Goal: Task Accomplishment & Management: Use online tool/utility

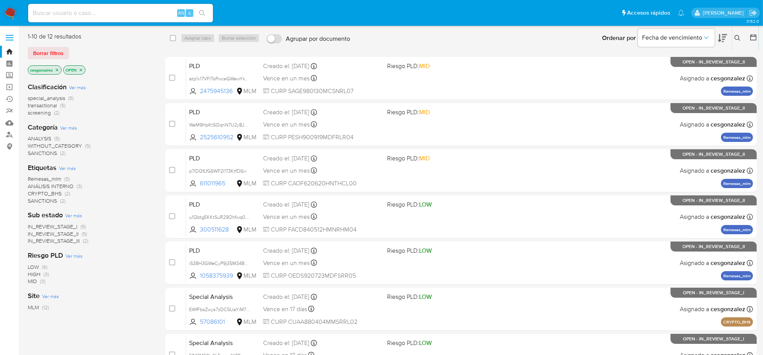
click at [46, 112] on span "screening" at bounding box center [39, 113] width 23 height 8
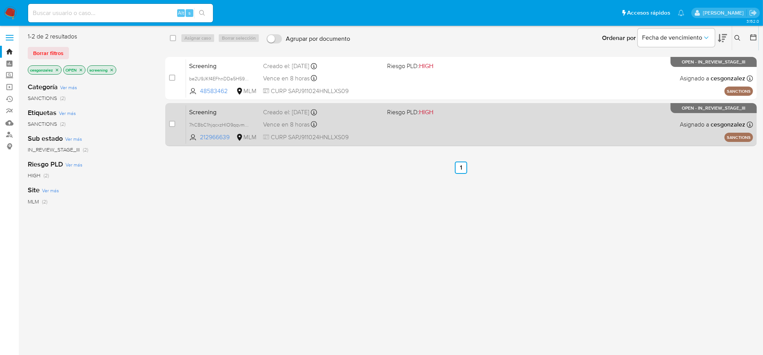
click at [294, 126] on span "Vence en 8 horas" at bounding box center [286, 124] width 47 height 8
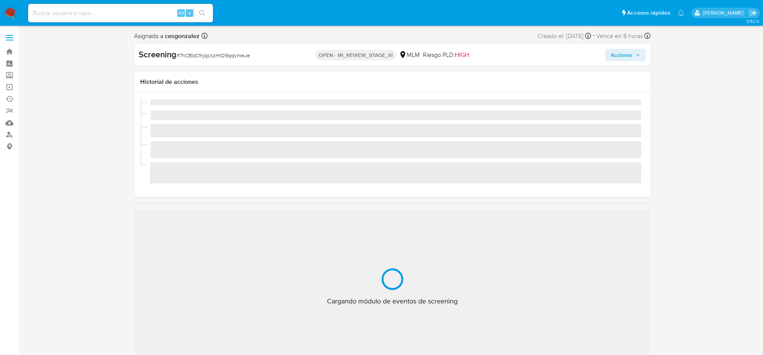
scroll to position [306, 0]
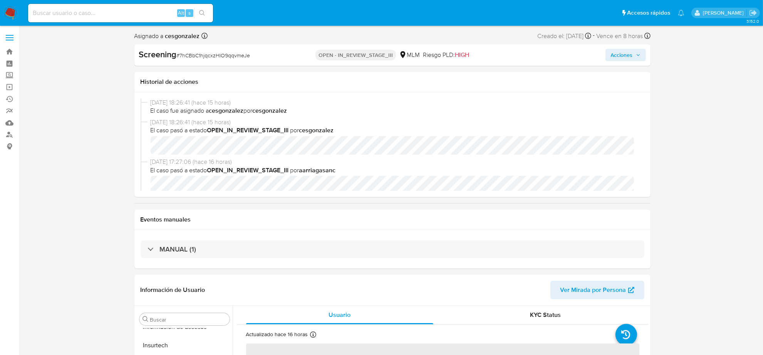
select select "10"
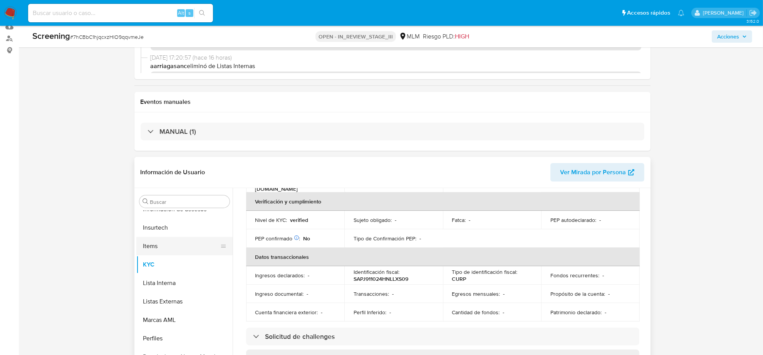
scroll to position [337, 0]
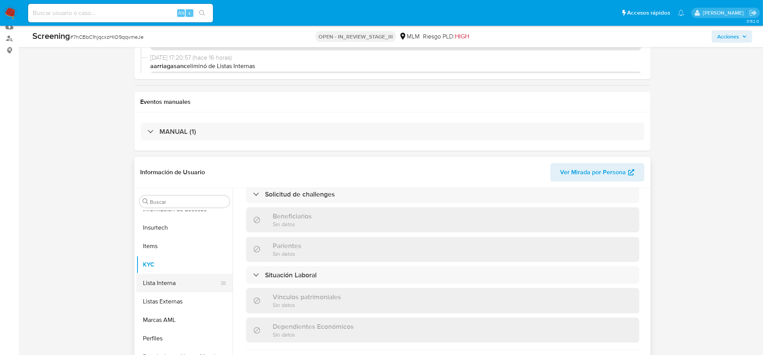
click at [152, 283] on button "Lista Interna" at bounding box center [181, 283] width 90 height 18
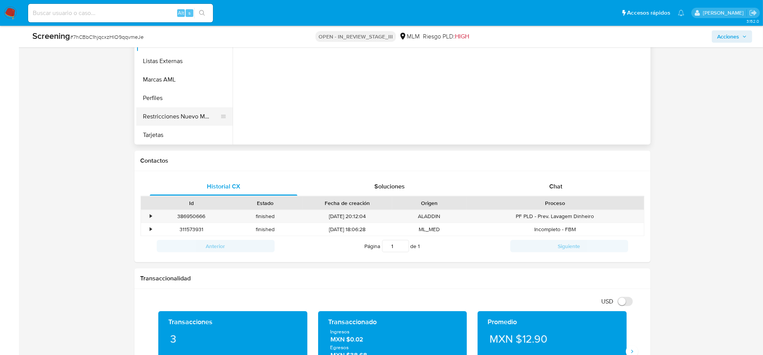
click at [189, 116] on button "Restricciones Nuevo Mundo" at bounding box center [181, 116] width 90 height 18
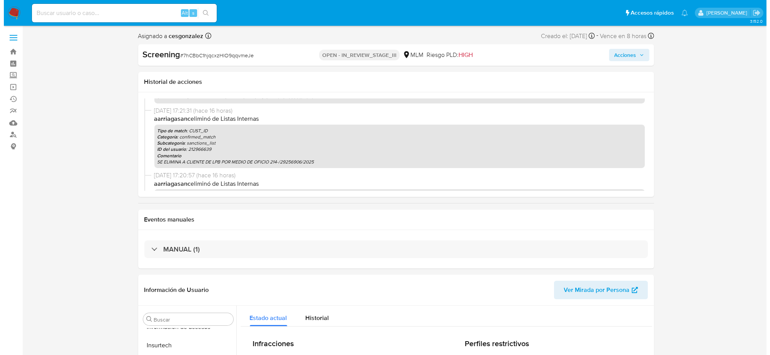
scroll to position [0, 0]
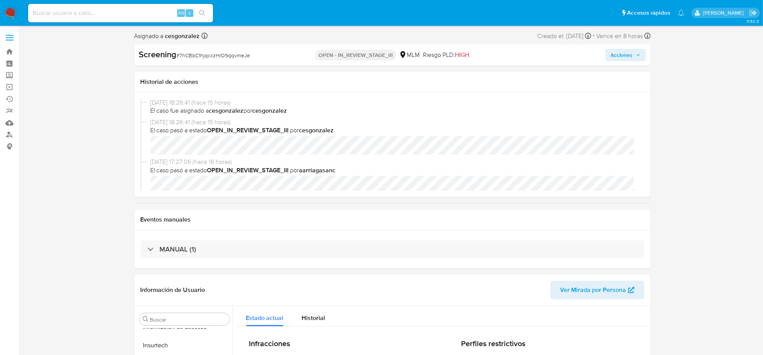
click at [631, 56] on span "Acciones" at bounding box center [621, 55] width 22 height 12
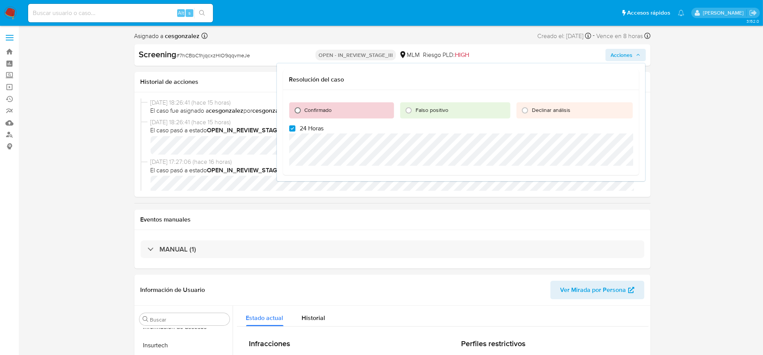
click at [296, 108] on input "Confirmado" at bounding box center [297, 110] width 12 height 12
radio input "true"
click at [294, 127] on input "24 Horas" at bounding box center [292, 128] width 6 height 6
checkbox input "false"
click at [609, 180] on span "Cerrar Caso" at bounding box center [605, 183] width 37 height 11
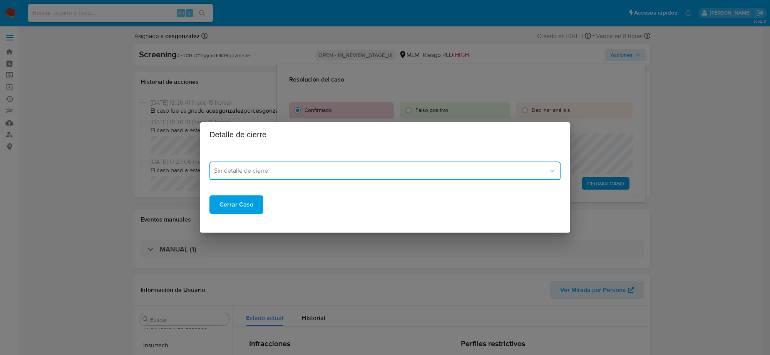
click at [488, 169] on span "Sin detalle de cierre" at bounding box center [381, 171] width 334 height 8
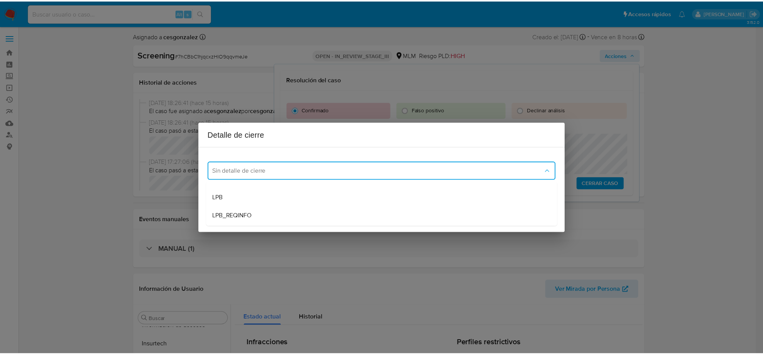
scroll to position [48, 0]
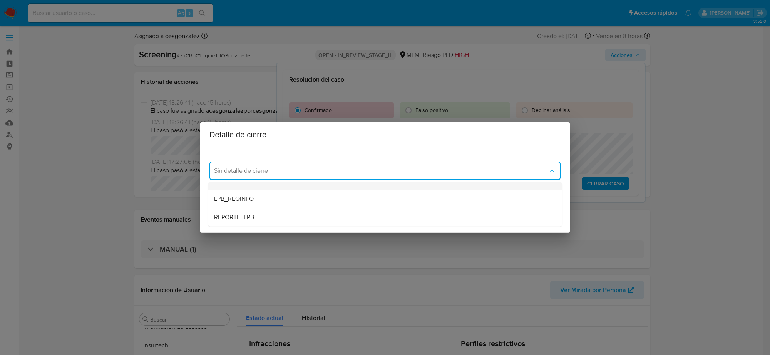
click at [256, 186] on div "LPB" at bounding box center [382, 180] width 337 height 18
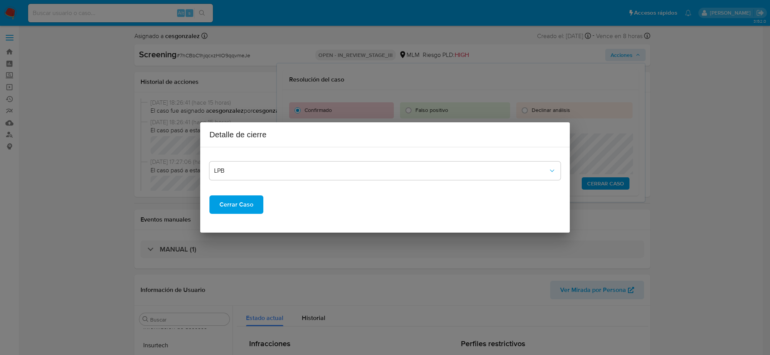
click at [241, 207] on span "Cerrar Caso" at bounding box center [236, 204] width 34 height 17
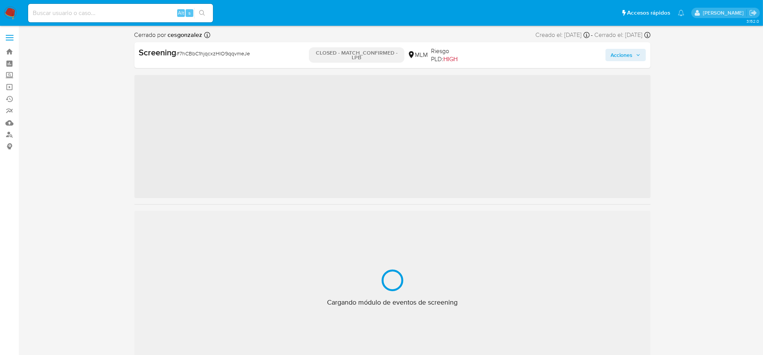
scroll to position [306, 0]
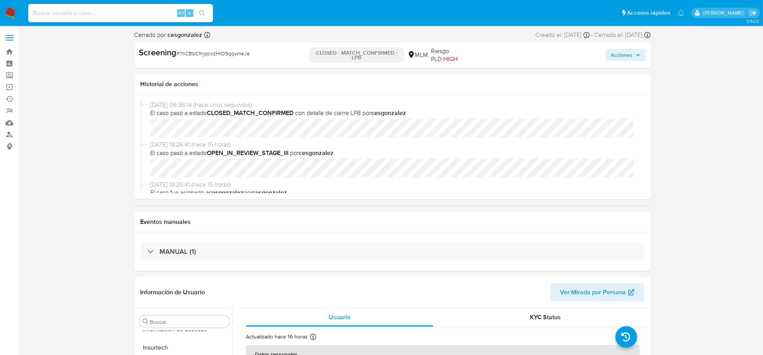
select select "10"
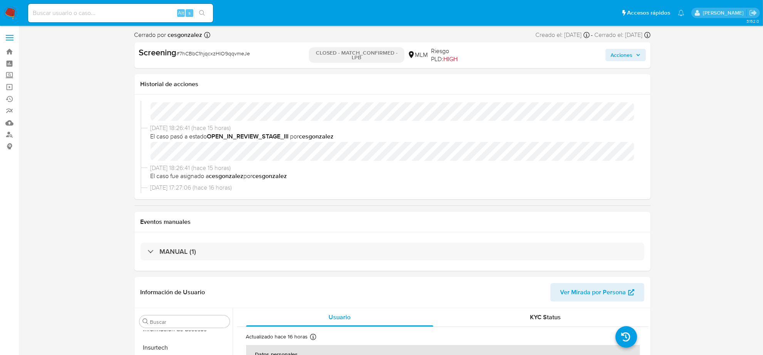
scroll to position [0, 0]
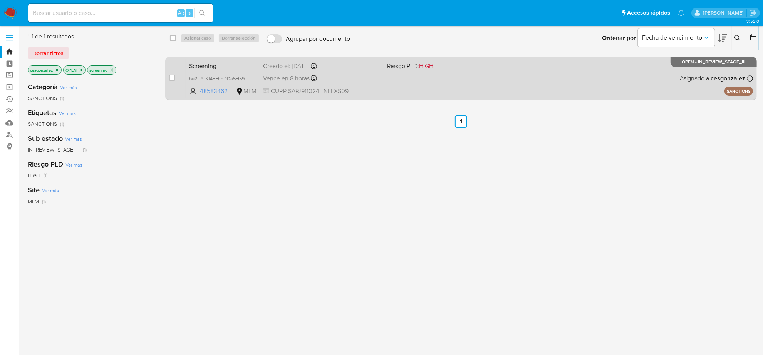
click at [384, 78] on div "Screening be2U9JKf4EFhnDDa5H59hVE5 48583462 MLM Riesgo PLD: HIGH Creado el: 12/…" at bounding box center [469, 78] width 567 height 39
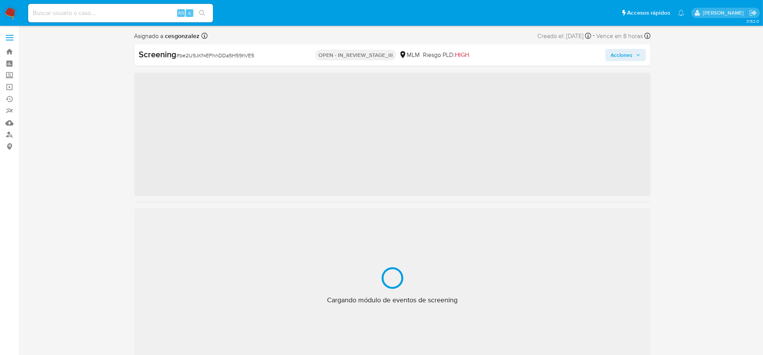
scroll to position [306, 0]
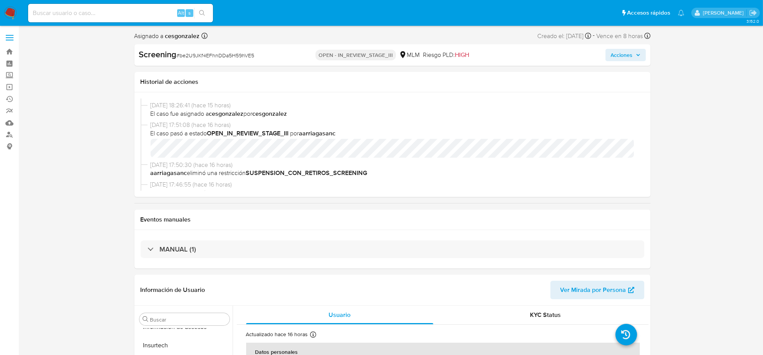
select select "10"
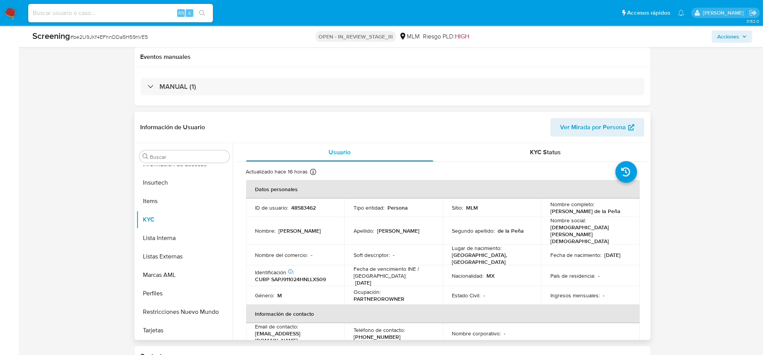
scroll to position [144, 0]
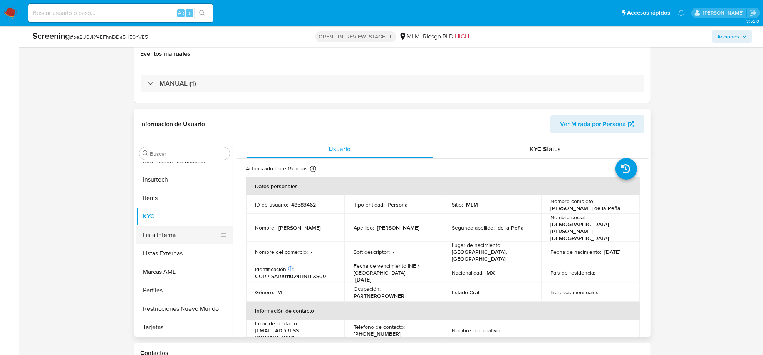
click at [157, 238] on button "Lista Interna" at bounding box center [181, 235] width 90 height 18
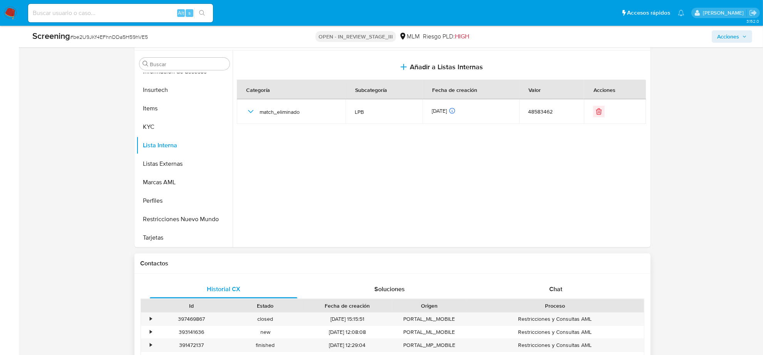
scroll to position [241, 0]
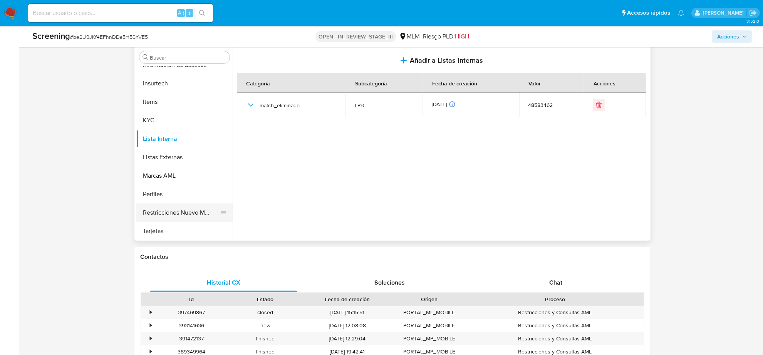
click at [166, 212] on button "Restricciones Nuevo Mundo" at bounding box center [181, 213] width 90 height 18
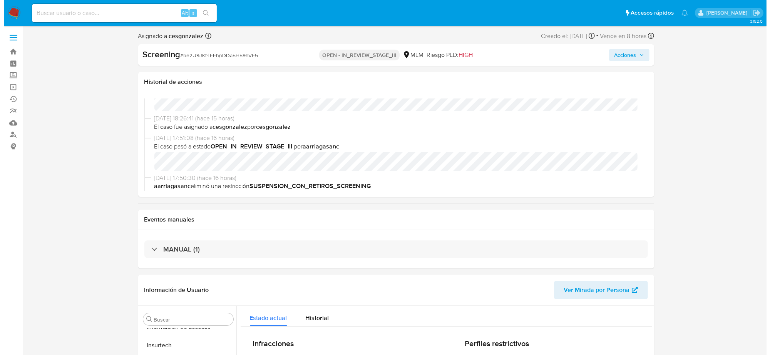
scroll to position [0, 0]
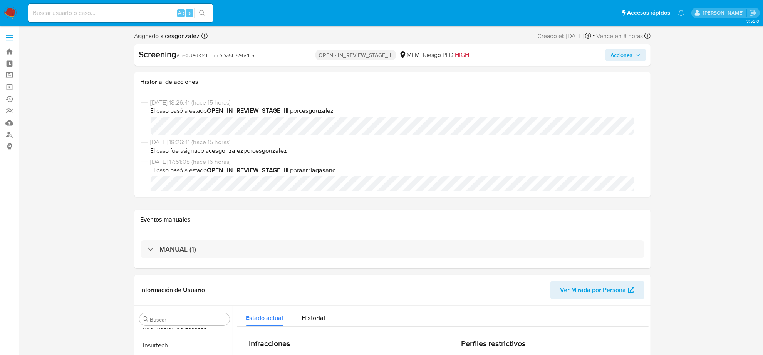
click at [629, 54] on span "Acciones" at bounding box center [621, 55] width 22 height 12
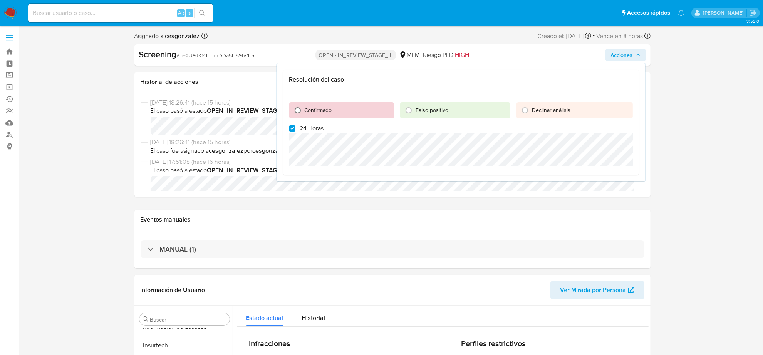
click at [296, 109] on input "Confirmado" at bounding box center [297, 110] width 12 height 12
radio input "true"
click at [291, 127] on input "24 Horas" at bounding box center [292, 128] width 6 height 6
checkbox input "false"
click at [318, 167] on div "Confirmado Falso positivo Declinar análisis 24 Horas Cerrar Caso" at bounding box center [461, 139] width 356 height 98
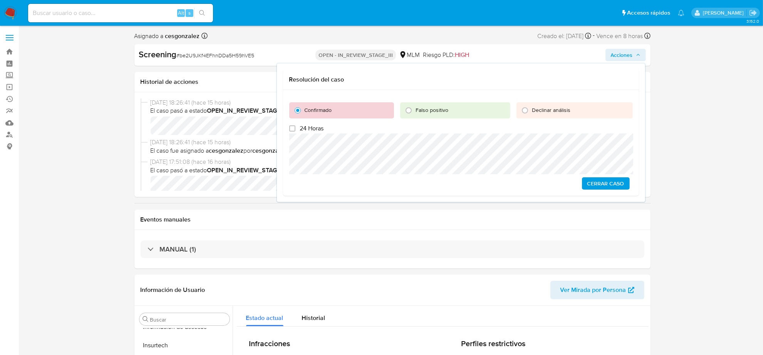
click at [604, 182] on span "Cerrar Caso" at bounding box center [605, 183] width 37 height 11
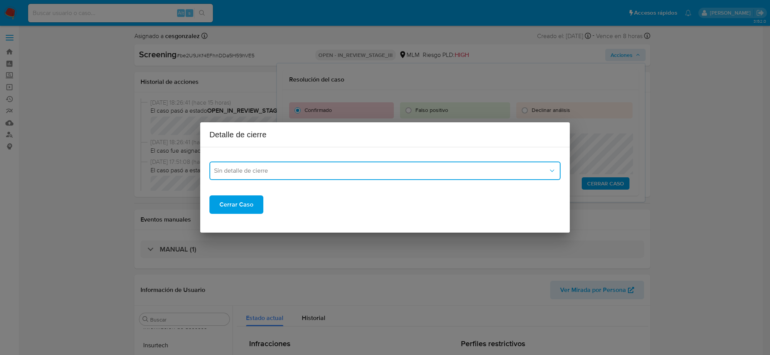
click at [394, 169] on span "Sin detalle de cierre" at bounding box center [381, 171] width 334 height 8
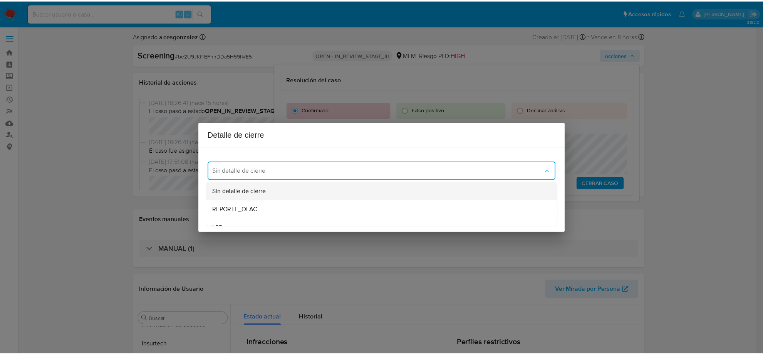
scroll to position [48, 0]
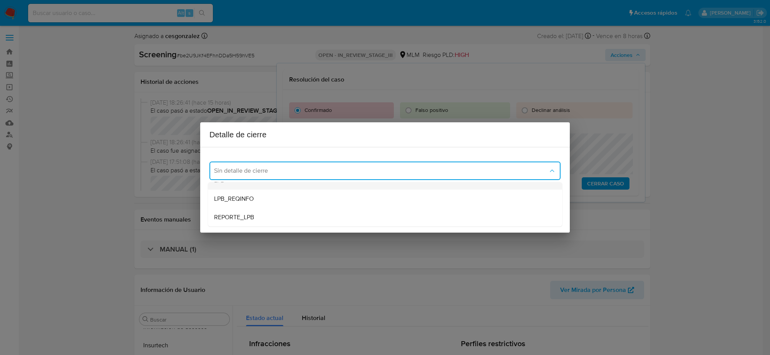
click at [241, 186] on div "LPB" at bounding box center [382, 180] width 337 height 18
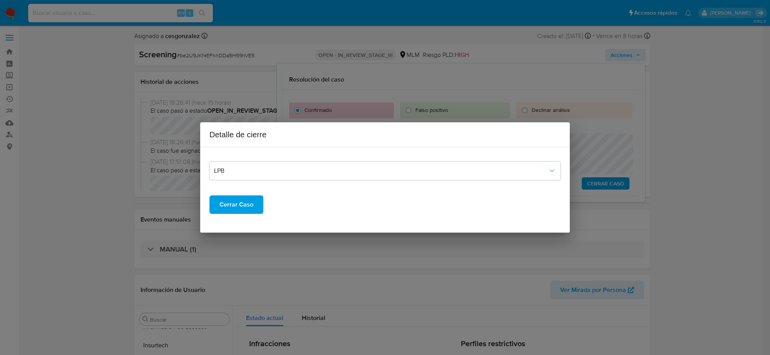
click at [236, 204] on span "Cerrar Caso" at bounding box center [236, 204] width 34 height 17
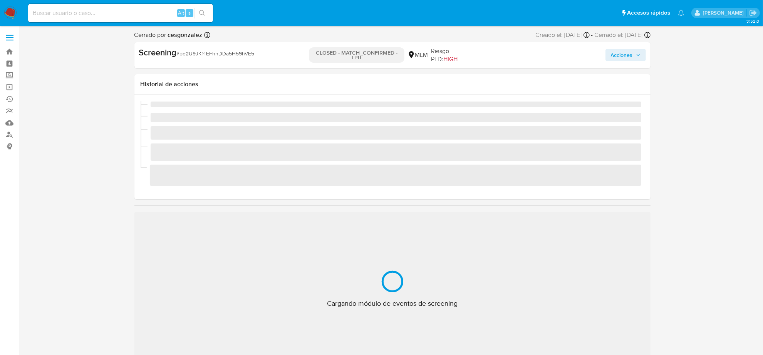
scroll to position [306, 0]
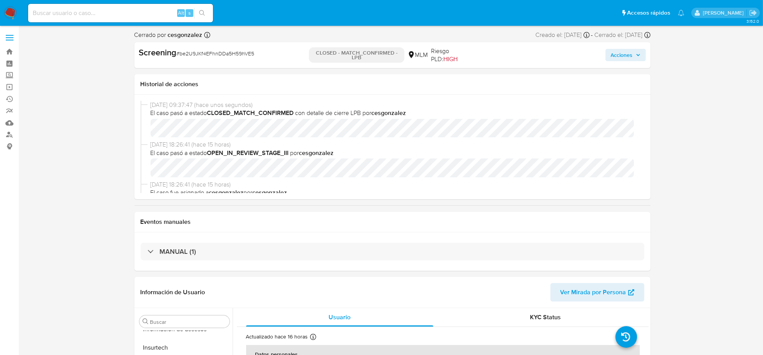
select select "10"
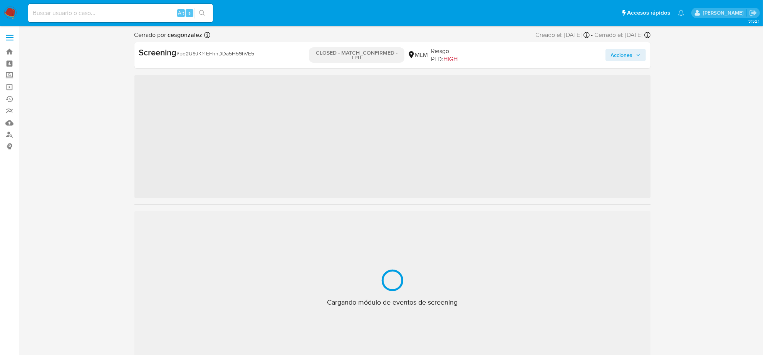
scroll to position [279, 0]
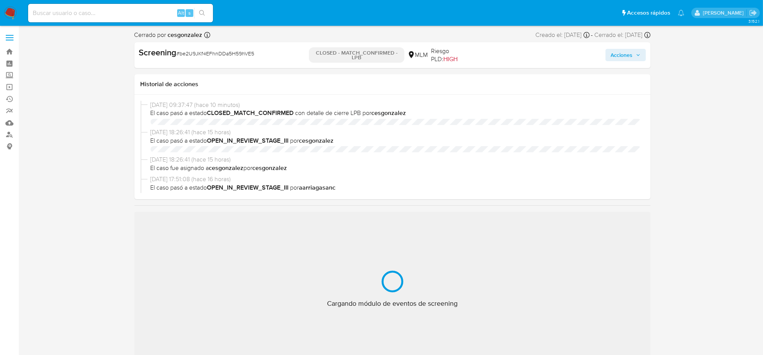
select select "10"
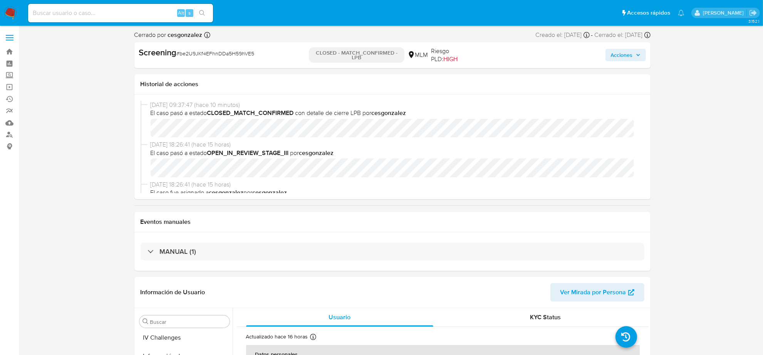
scroll to position [306, 0]
click at [11, 12] on img at bounding box center [10, 13] width 13 height 13
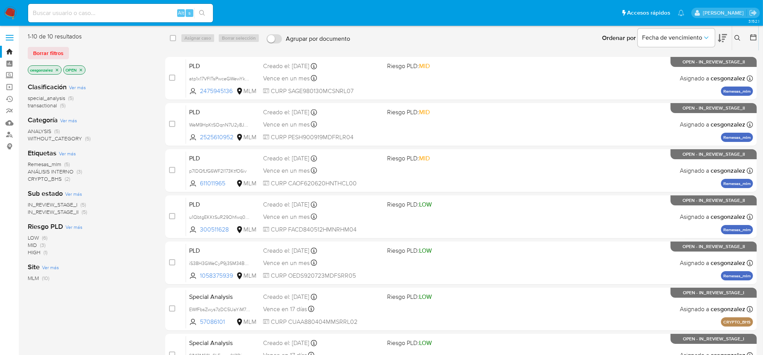
click at [69, 13] on input at bounding box center [120, 13] width 185 height 10
paste input "6N6trrKTfTLBwO6Etdi3rZEa"
type input "6N6trrKTfTLBwO6Etdi3rZEa"
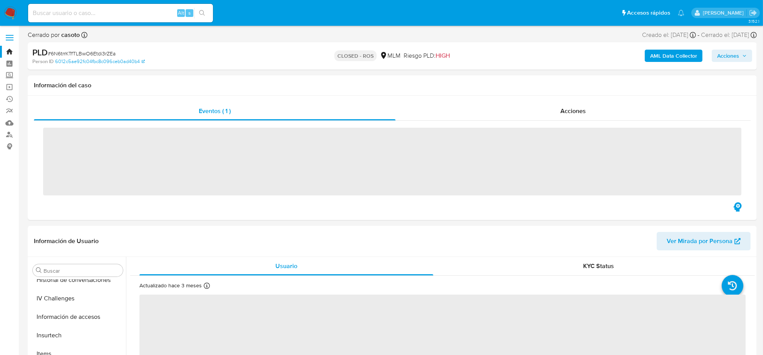
scroll to position [306, 0]
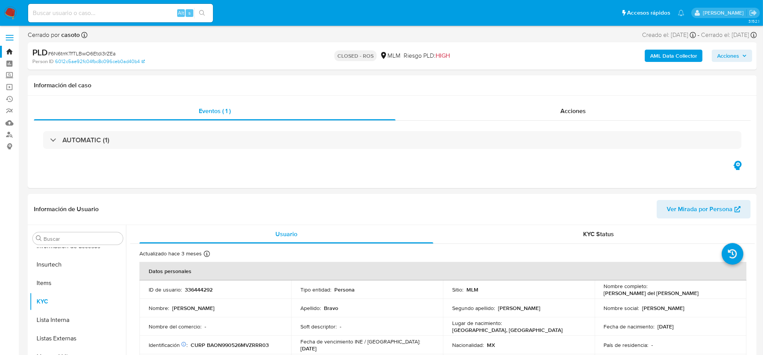
select select "10"
click at [559, 116] on div "Acciones" at bounding box center [572, 111] width 355 height 18
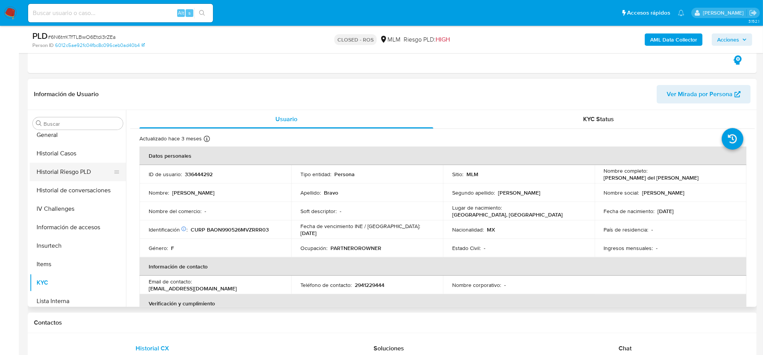
scroll to position [162, 0]
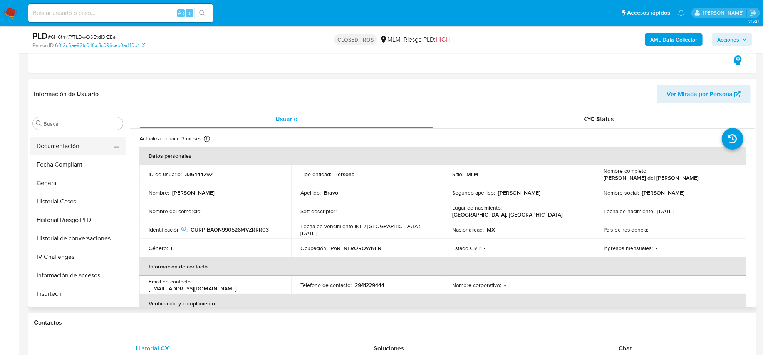
click at [72, 147] on button "Documentación" at bounding box center [75, 146] width 90 height 18
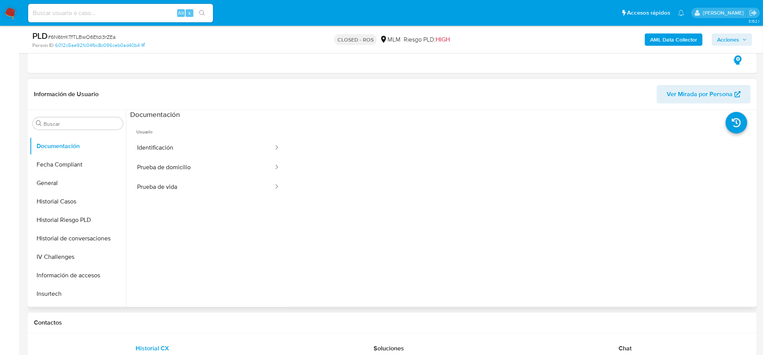
click at [212, 137] on span "Usuario" at bounding box center [208, 129] width 156 height 18
click at [212, 139] on button "Identificación" at bounding box center [202, 148] width 144 height 20
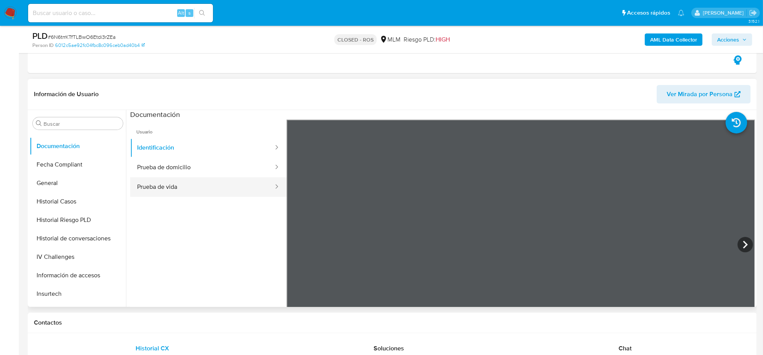
click at [212, 187] on button "Prueba de vida" at bounding box center [202, 187] width 144 height 20
click at [68, 201] on button "Historial Casos" at bounding box center [75, 201] width 90 height 18
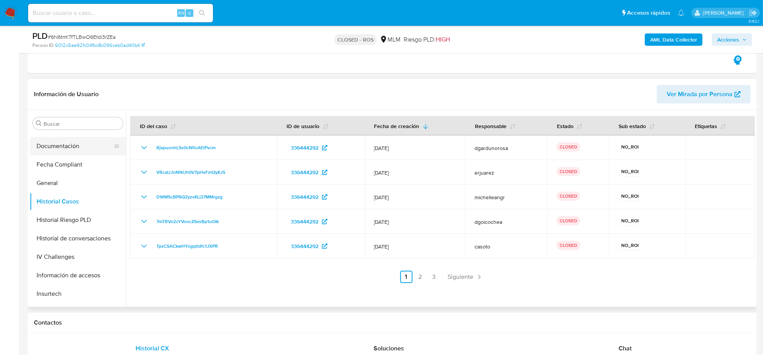
click at [65, 146] on button "Documentación" at bounding box center [75, 146] width 90 height 18
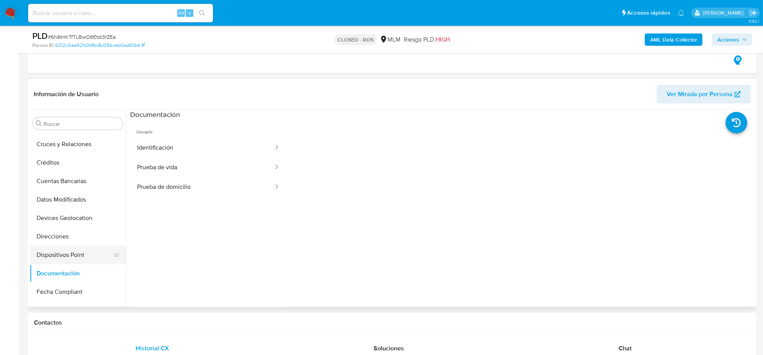
scroll to position [0, 0]
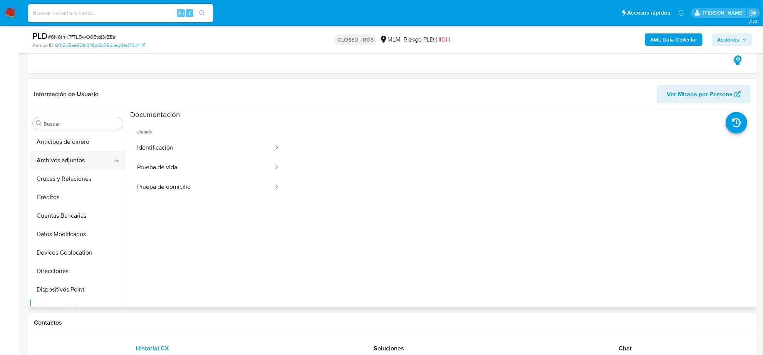
click at [76, 168] on button "Archivos adjuntos" at bounding box center [75, 160] width 90 height 18
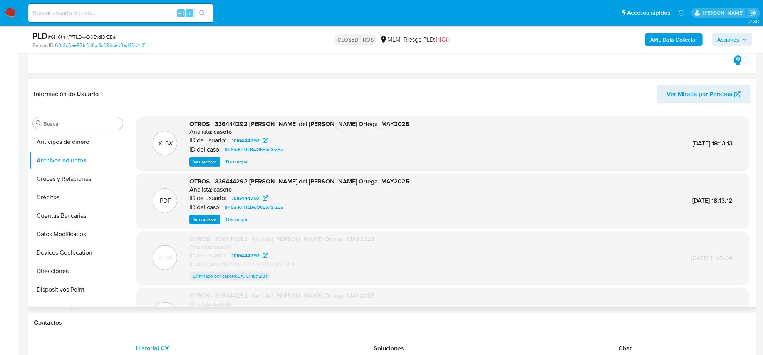
click at [209, 221] on span "Ver archivo" at bounding box center [204, 220] width 23 height 8
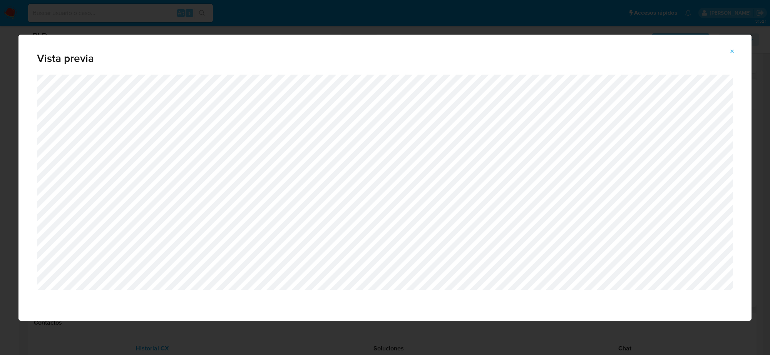
click at [732, 49] on icon "Attachment preview" at bounding box center [732, 52] width 6 height 6
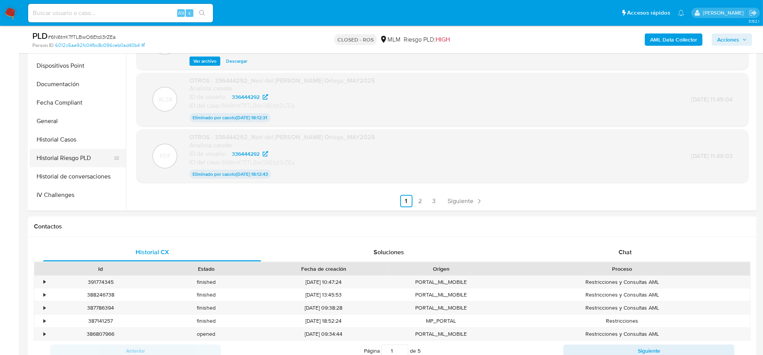
scroll to position [144, 0]
click at [67, 160] on button "Historial de conversaciones" at bounding box center [75, 160] width 90 height 18
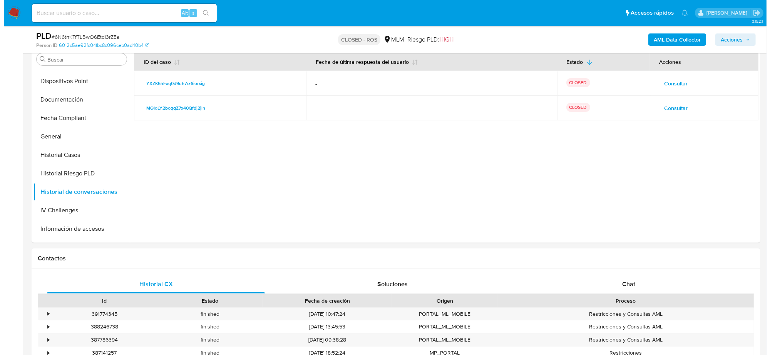
scroll to position [192, 0]
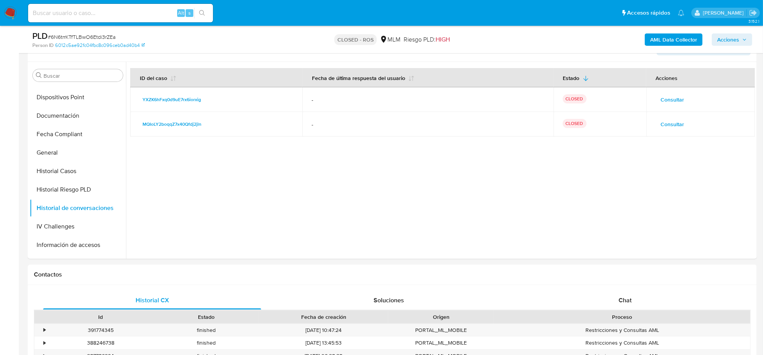
click at [676, 123] on span "Consultar" at bounding box center [672, 124] width 23 height 11
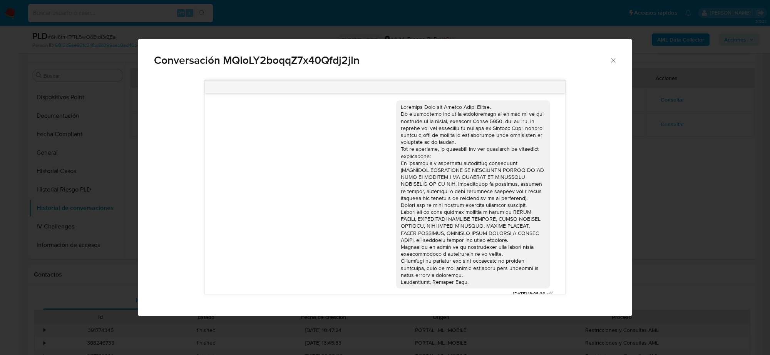
scroll to position [0, 0]
click at [614, 60] on icon "Cerrar" at bounding box center [613, 61] width 8 height 8
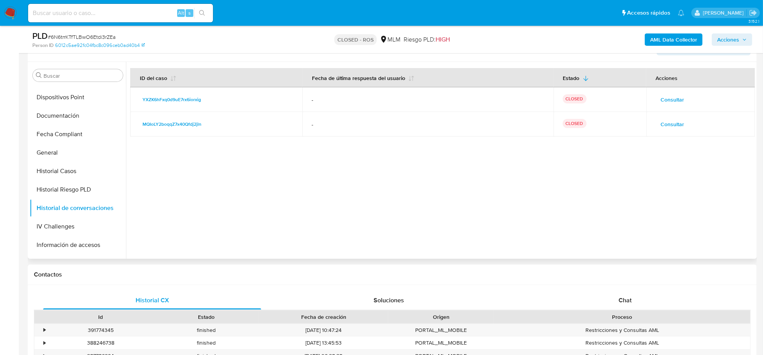
click at [676, 99] on span "Consultar" at bounding box center [672, 99] width 23 height 11
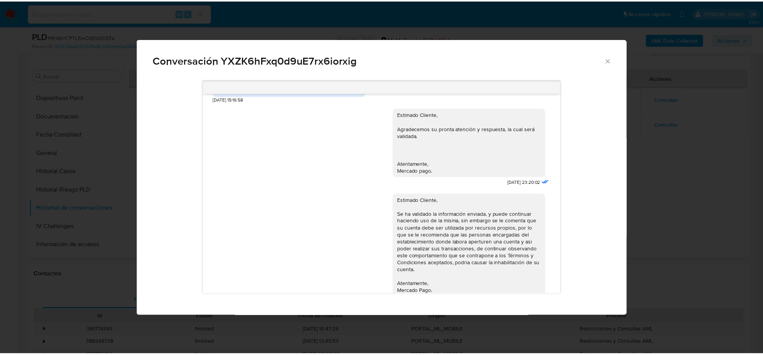
scroll to position [484, 0]
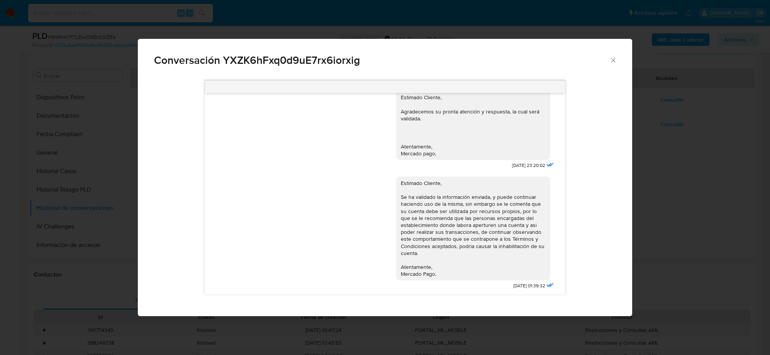
click at [612, 57] on icon "Cerrar" at bounding box center [613, 61] width 8 height 8
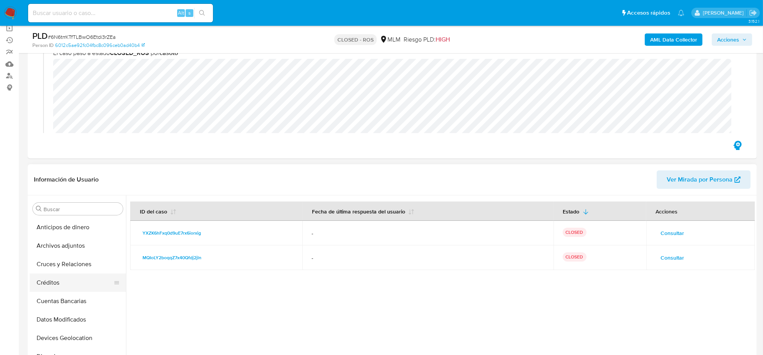
scroll to position [48, 0]
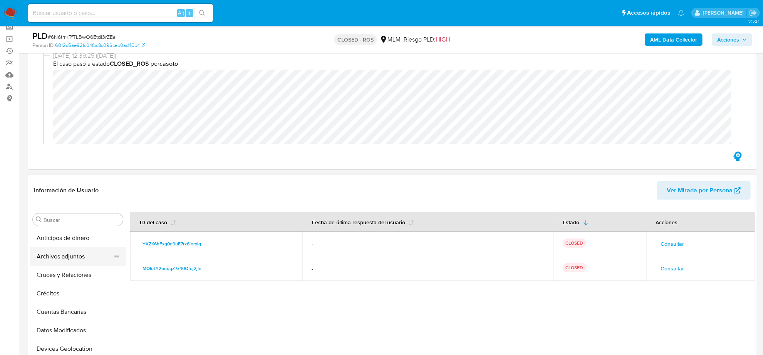
click at [76, 257] on button "Archivos adjuntos" at bounding box center [75, 257] width 90 height 18
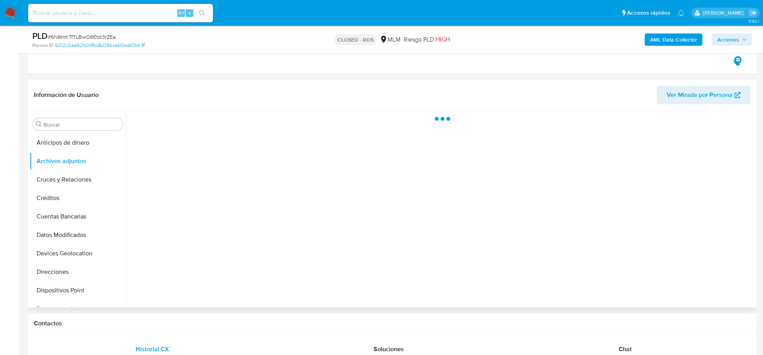
scroll to position [144, 0]
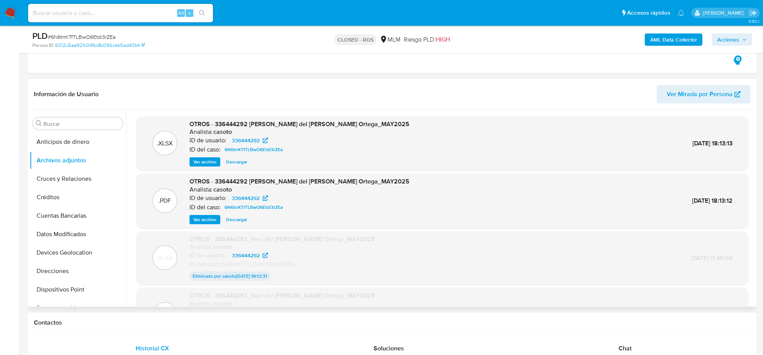
click at [208, 219] on span "Ver archivo" at bounding box center [204, 220] width 23 height 8
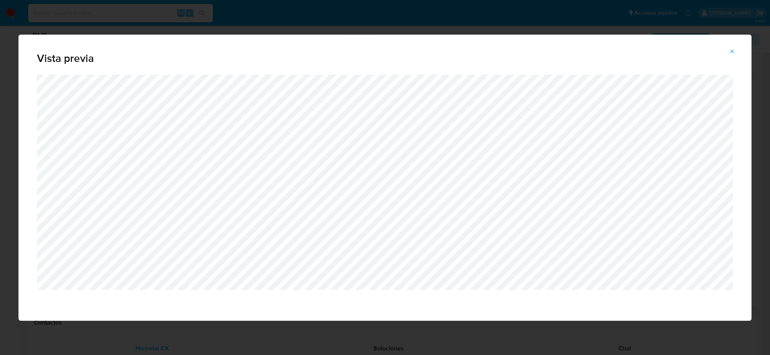
click at [732, 51] on icon "Attachment preview" at bounding box center [732, 52] width 6 height 6
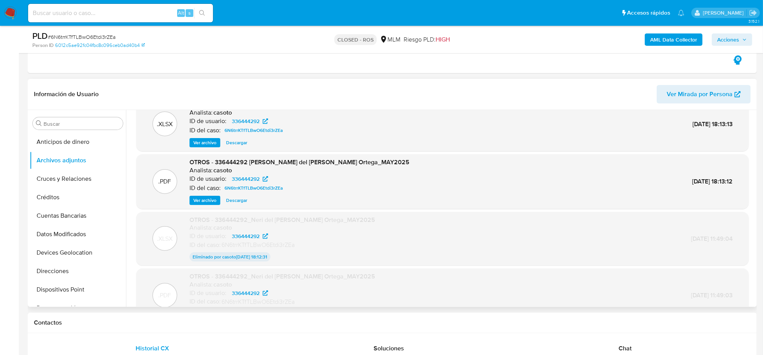
scroll to position [38, 0]
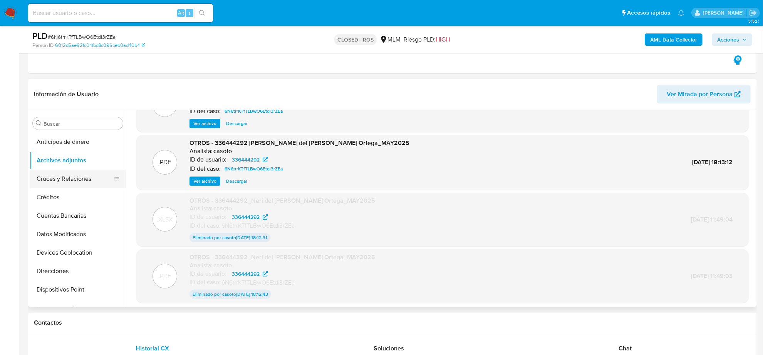
click at [81, 178] on button "Cruces y Relaciones" at bounding box center [75, 179] width 90 height 18
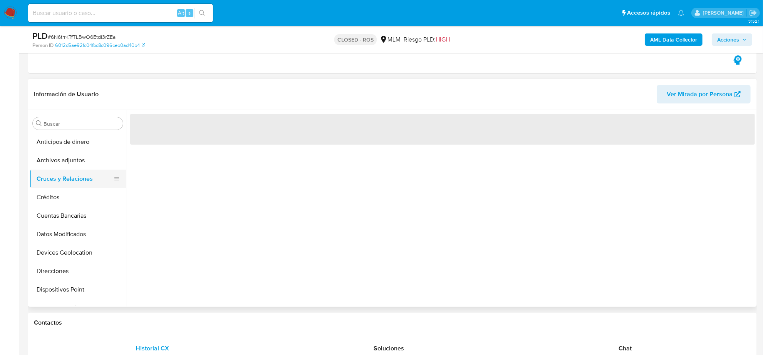
scroll to position [0, 0]
